Goal: Task Accomplishment & Management: Manage account settings

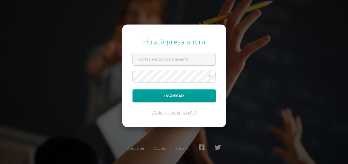
type input "[PERSON_NAME][EMAIL_ADDRESS][DOMAIN_NAME]"
click at [161, 57] on input "[PERSON_NAME][EMAIL_ADDRESS][DOMAIN_NAME]" at bounding box center [174, 59] width 83 height 13
click at [218, 45] on form "Hola, ingresa ahora veronica@colegiovalles.com Ingresar ¿Olvidaste tu contraseñ…" at bounding box center [174, 76] width 104 height 103
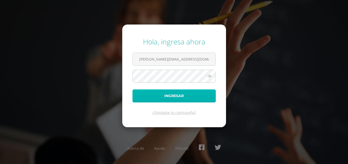
click at [178, 95] on button "Ingresar" at bounding box center [173, 96] width 83 height 13
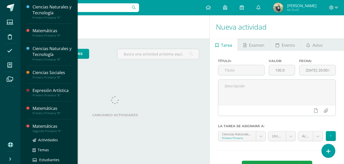
click at [52, 128] on div "Matemáticas" at bounding box center [52, 127] width 39 height 6
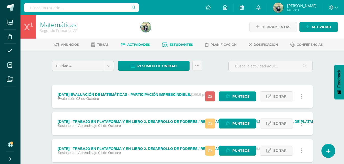
click at [178, 44] on span "Estudiantes" at bounding box center [181, 45] width 23 height 4
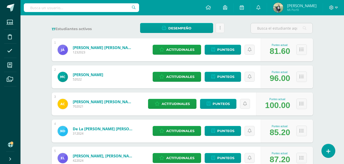
scroll to position [75, 0]
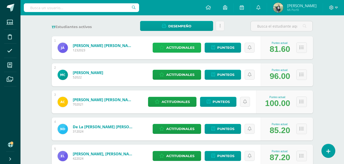
click at [171, 49] on span "Actitudinales" at bounding box center [180, 47] width 28 height 9
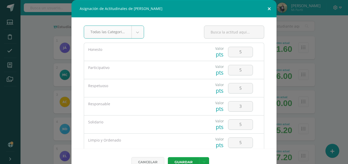
click at [267, 7] on button at bounding box center [269, 8] width 15 height 17
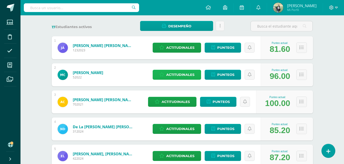
click at [179, 76] on span "Actitudinales" at bounding box center [180, 74] width 28 height 9
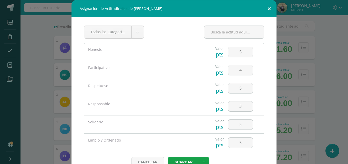
click at [266, 9] on button at bounding box center [269, 8] width 15 height 17
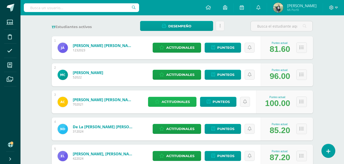
click at [175, 102] on span "Actitudinales" at bounding box center [176, 101] width 28 height 9
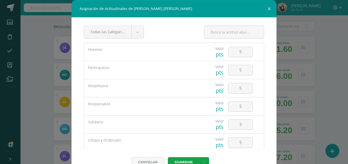
click at [33, 60] on div "Asignación de Actitudinales de Amelia Isabella Nicole Cotiy Sopony Todas las Ca…" at bounding box center [174, 88] width 344 height 176
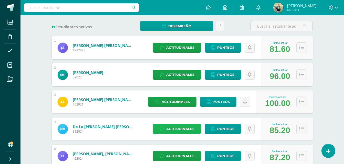
click at [173, 130] on span "Actitudinales" at bounding box center [180, 129] width 28 height 9
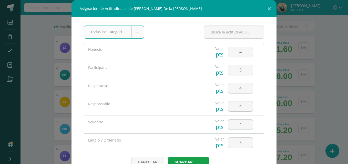
click at [331, 34] on div "Asignación de Actitudinales de Nicco Alessandro De la Cruz Caballero Todas las …" at bounding box center [174, 88] width 344 height 176
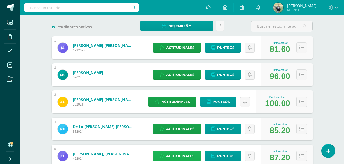
click at [190, 152] on span "Actitudinales" at bounding box center [180, 156] width 28 height 9
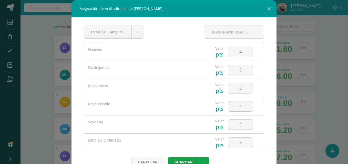
click at [38, 46] on div "Asignación de Actitudinales de Esteban Gabriel Leiva Méndez Todas las Categoria…" at bounding box center [174, 88] width 344 height 176
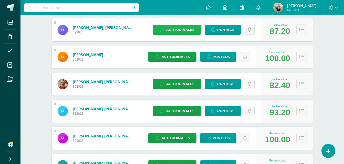
scroll to position [204, 0]
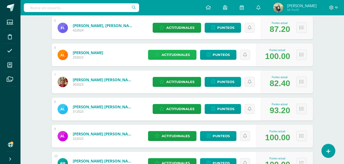
click at [186, 57] on span "Actitudinales" at bounding box center [176, 54] width 28 height 9
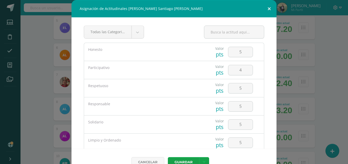
click at [269, 9] on button at bounding box center [269, 8] width 15 height 17
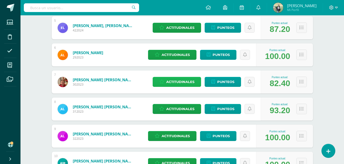
click at [178, 82] on span "Actitudinales" at bounding box center [180, 81] width 28 height 9
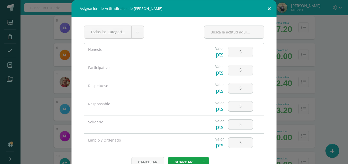
click at [264, 9] on button at bounding box center [269, 8] width 15 height 17
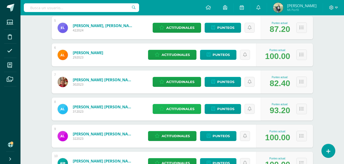
click at [177, 106] on span "Actitudinales" at bounding box center [180, 109] width 28 height 9
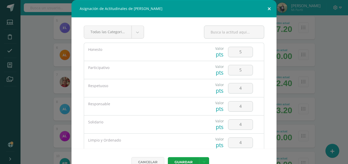
click at [266, 8] on button at bounding box center [269, 8] width 15 height 17
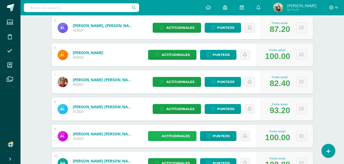
click at [169, 136] on span "Actitudinales" at bounding box center [176, 136] width 28 height 9
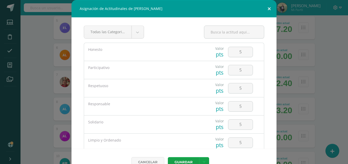
click at [267, 8] on button at bounding box center [269, 8] width 15 height 17
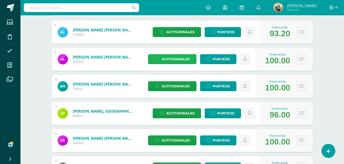
scroll to position [280, 0]
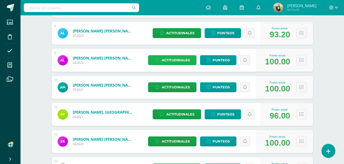
click at [175, 59] on span "Actitudinales" at bounding box center [176, 60] width 28 height 9
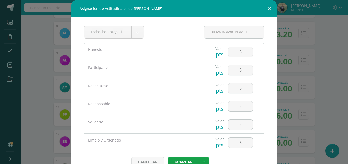
click at [268, 10] on button at bounding box center [269, 8] width 15 height 17
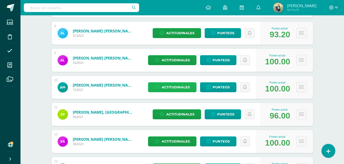
click at [174, 88] on span "Actitudinales" at bounding box center [176, 87] width 28 height 9
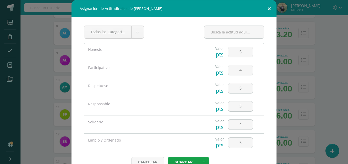
click at [265, 8] on button at bounding box center [269, 8] width 15 height 17
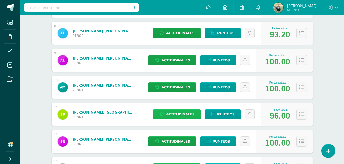
click at [184, 115] on span "Actitudinales" at bounding box center [180, 114] width 28 height 9
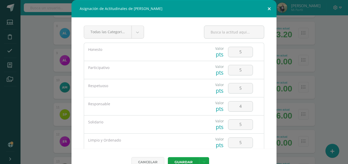
click at [266, 12] on button at bounding box center [269, 8] width 15 height 17
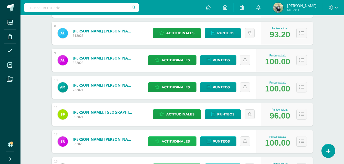
click at [185, 141] on span "Actitudinales" at bounding box center [176, 141] width 28 height 9
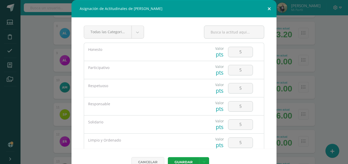
click at [268, 9] on button at bounding box center [269, 8] width 15 height 17
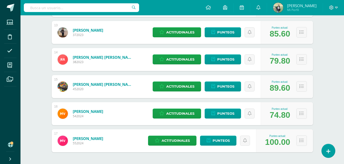
scroll to position [413, 0]
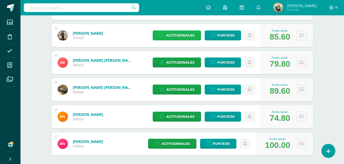
click at [180, 37] on span "Actitudinales" at bounding box center [180, 35] width 28 height 9
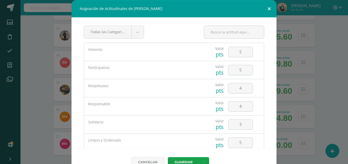
click at [267, 8] on button at bounding box center [269, 8] width 15 height 17
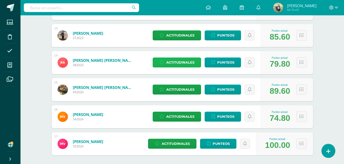
click at [170, 63] on span "Actitudinales" at bounding box center [180, 62] width 28 height 9
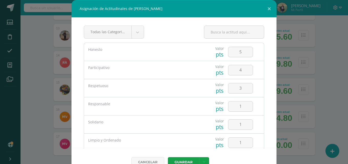
click at [337, 87] on div "Asignación de Actitudinales de Roberto José Ruttiman Orozco Todas las Categoria…" at bounding box center [174, 88] width 344 height 176
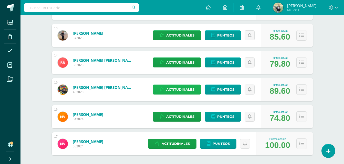
click at [182, 89] on span "Actitudinales" at bounding box center [180, 89] width 28 height 9
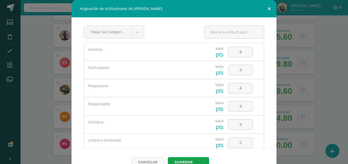
click at [266, 8] on button at bounding box center [269, 8] width 15 height 17
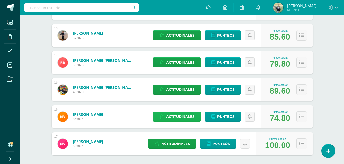
click at [180, 119] on span "Actitudinales" at bounding box center [180, 116] width 28 height 9
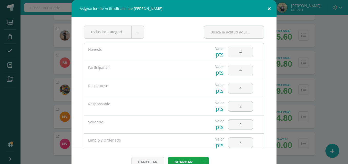
click at [266, 8] on button at bounding box center [269, 8] width 15 height 17
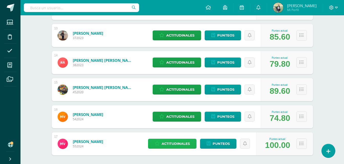
click at [186, 145] on span "Actitudinales" at bounding box center [176, 143] width 28 height 9
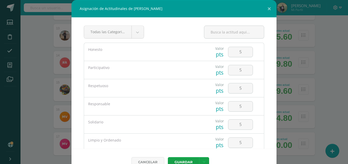
click at [337, 71] on div "Asignación de Actitudinales de Mateo Vásquez Hecht Todas las Categorias Todas l…" at bounding box center [174, 88] width 344 height 176
